Goal: Book appointment/travel/reservation

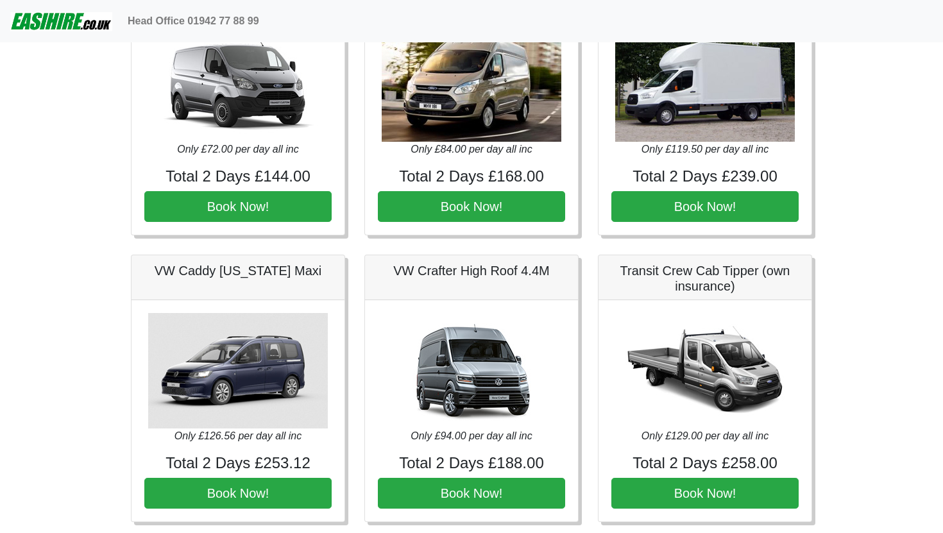
scroll to position [702, 0]
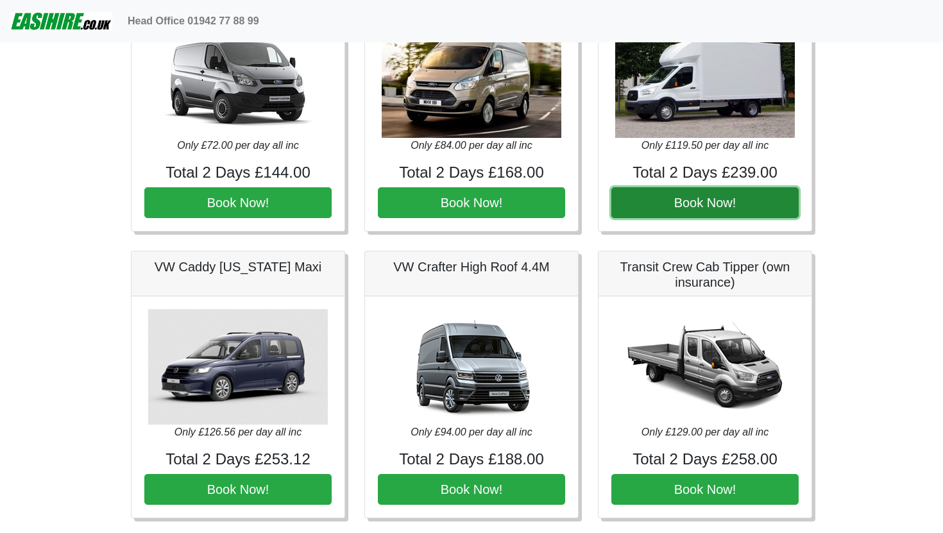
click at [686, 201] on button "Book Now!" at bounding box center [704, 202] width 187 height 31
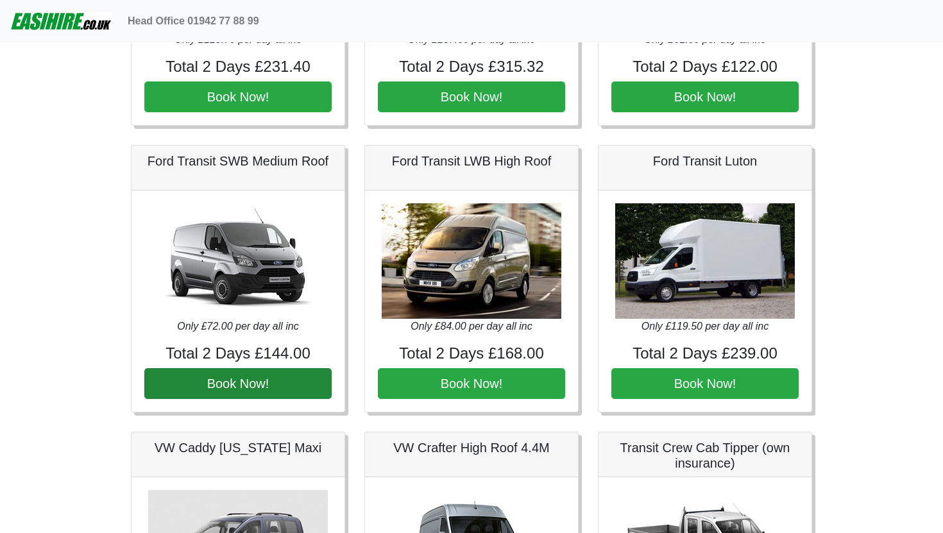
scroll to position [609, 0]
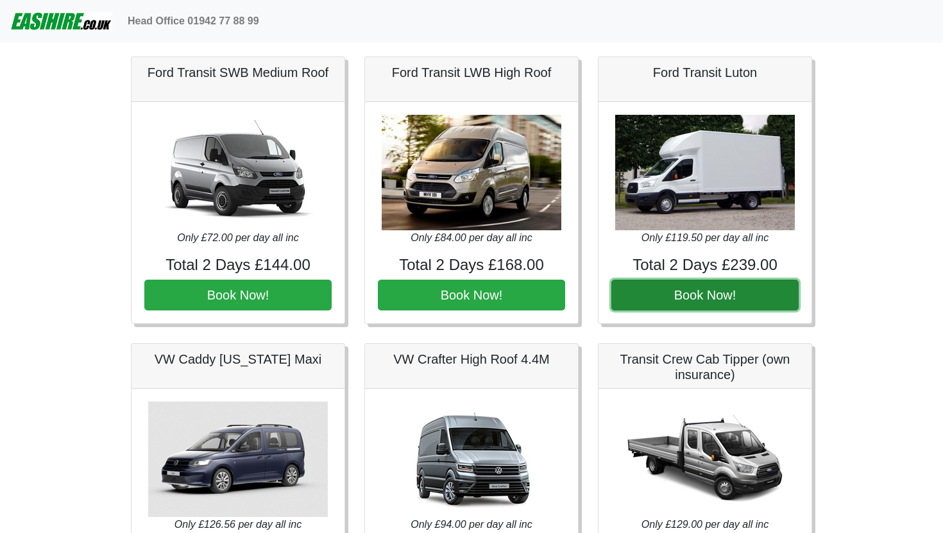
click at [632, 298] on button "Book Now!" at bounding box center [704, 295] width 187 height 31
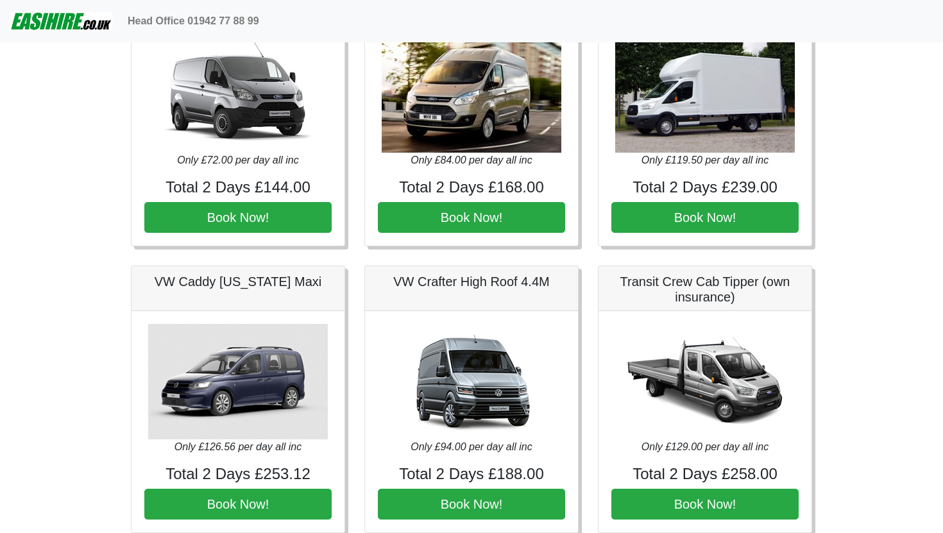
scroll to position [710, 0]
